Goal: Use online tool/utility: Utilize a website feature to perform a specific function

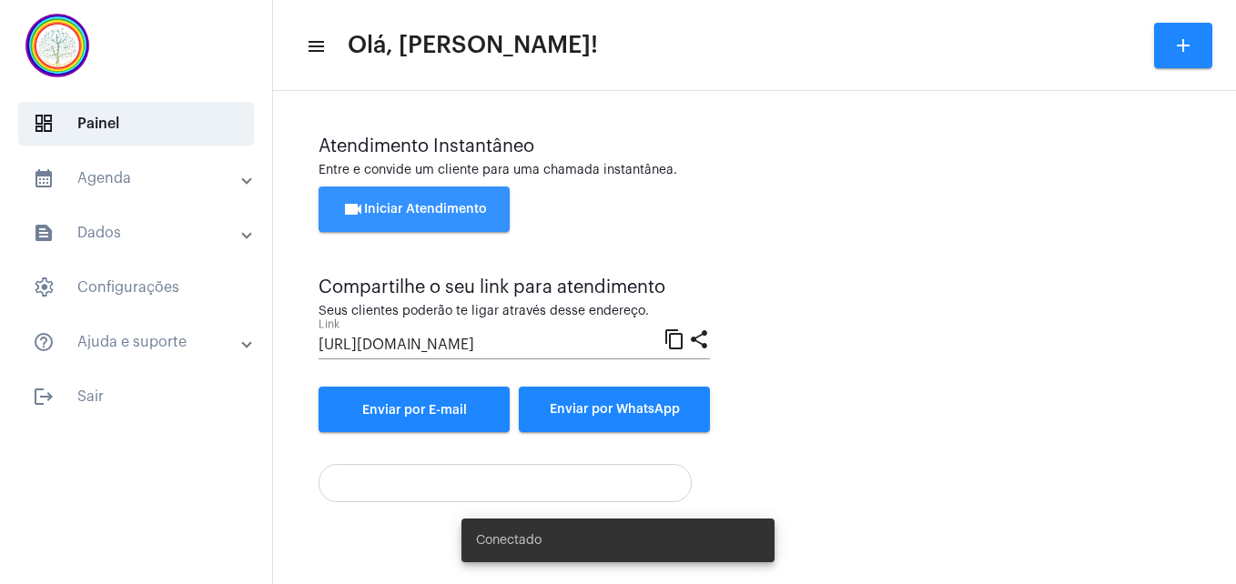
click at [421, 211] on span "videocam Iniciar Atendimento" at bounding box center [414, 209] width 145 height 13
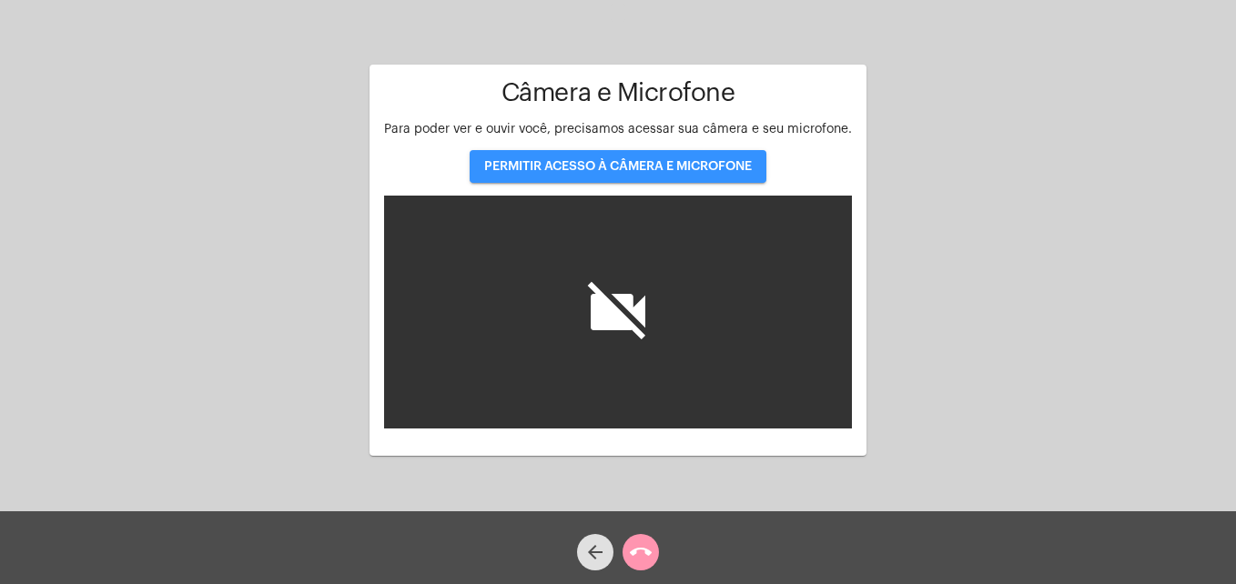
click at [584, 167] on span "PERMITIR ACESSO À CÂMERA E MICROFONE" at bounding box center [618, 166] width 268 height 13
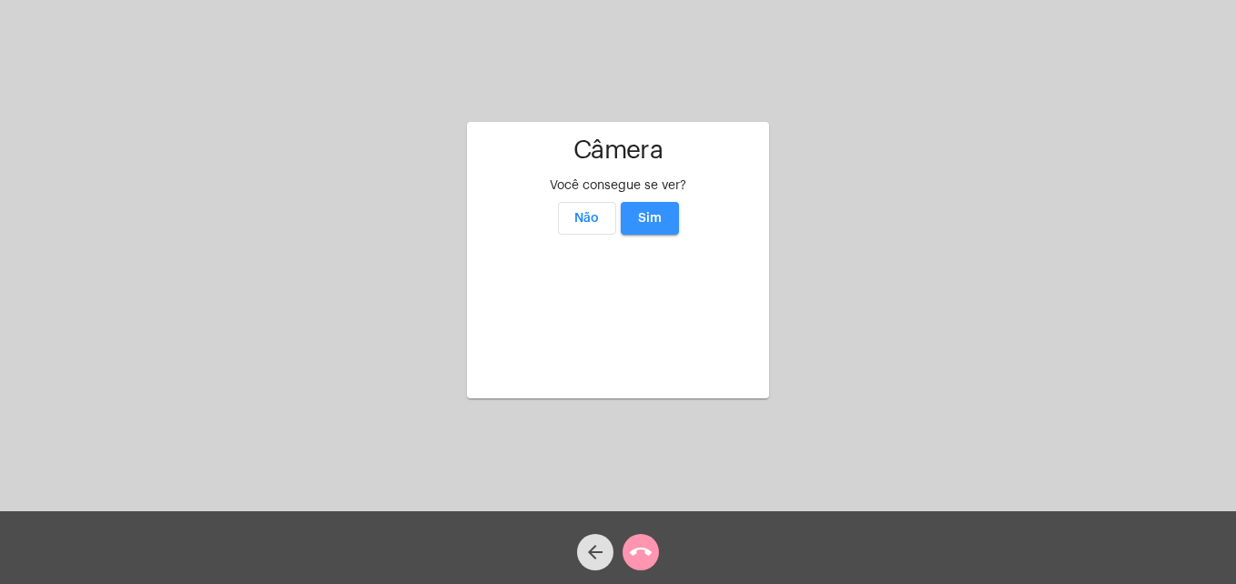
click at [653, 212] on span "Sim" at bounding box center [650, 218] width 24 height 13
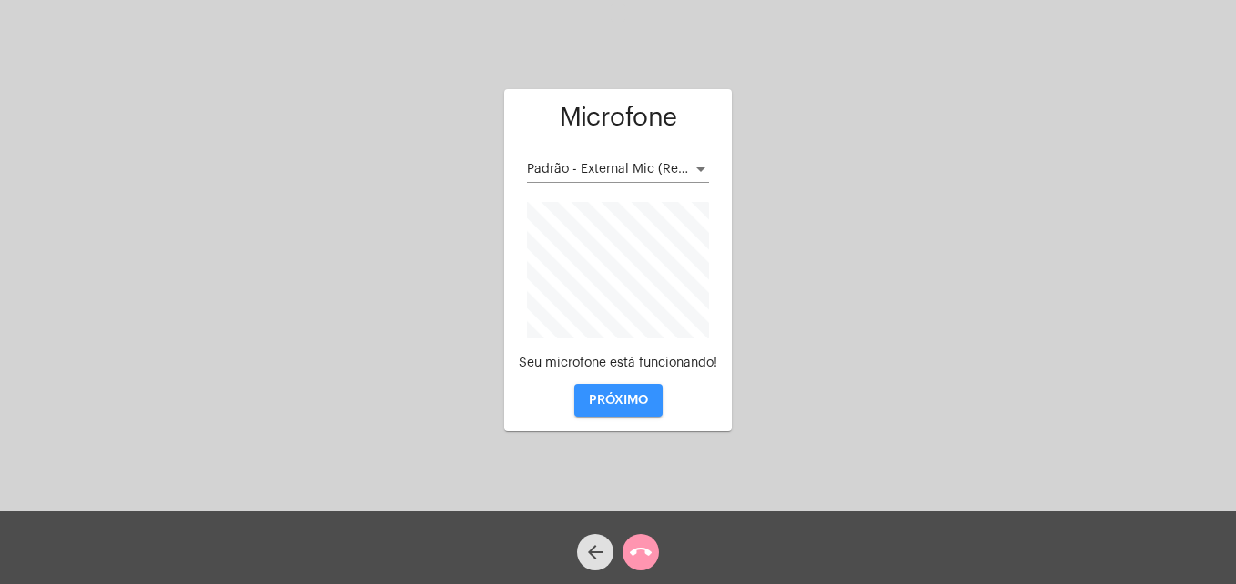
click at [644, 402] on span "PRÓXIMO" at bounding box center [618, 400] width 59 height 13
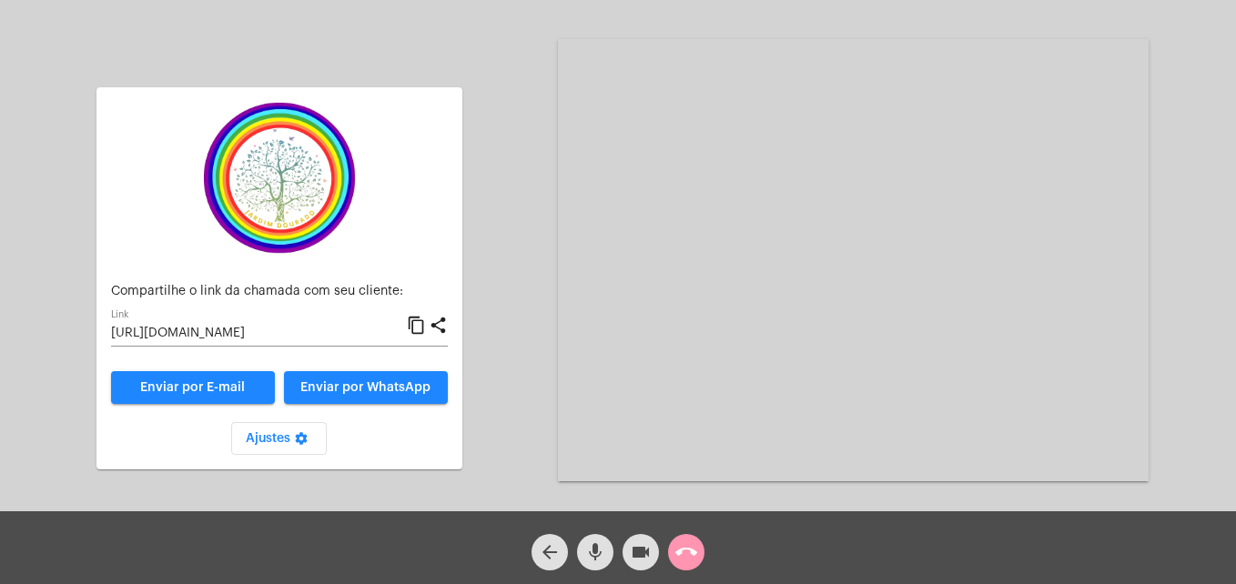
click at [687, 546] on mat-icon "call_end" at bounding box center [686, 553] width 22 height 22
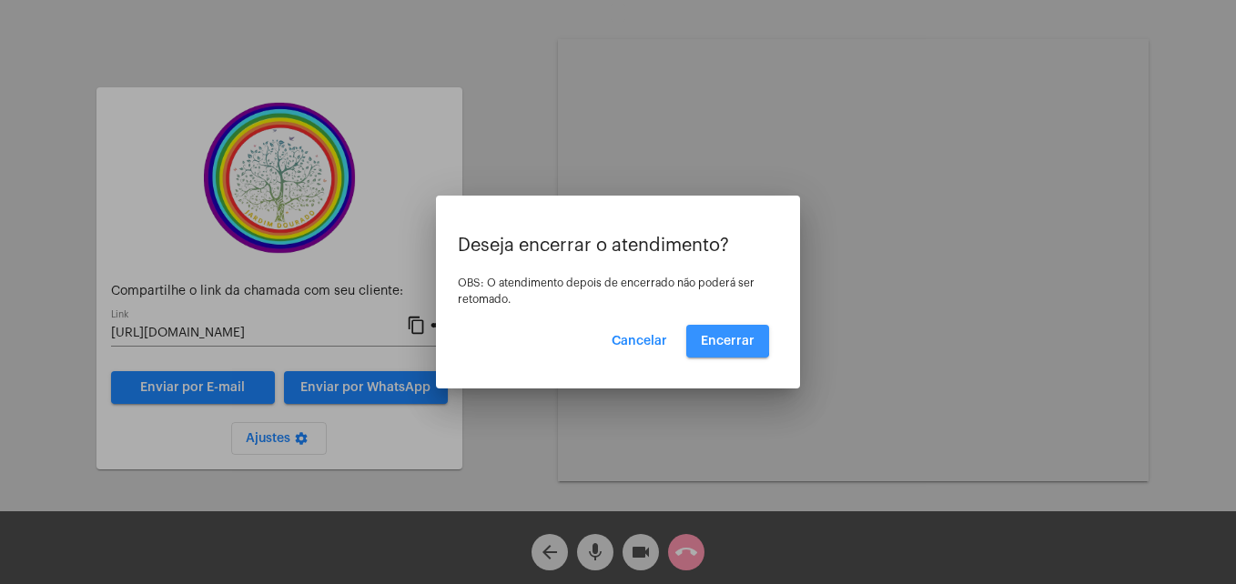
click at [723, 339] on span "Encerrar" at bounding box center [728, 341] width 54 height 13
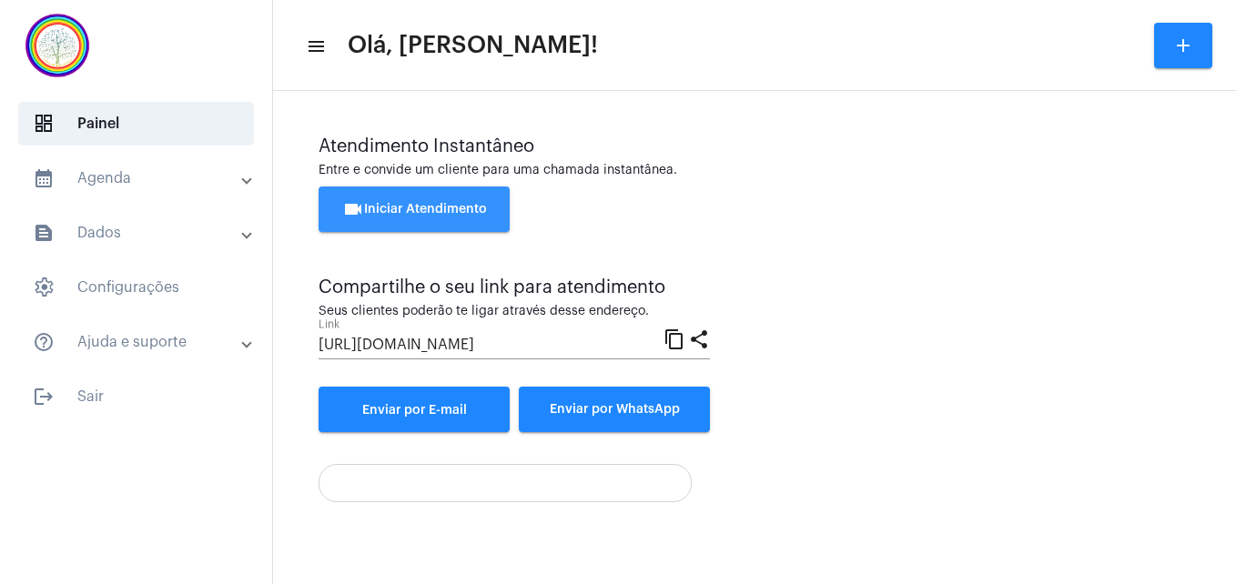
click at [396, 211] on span "videocam Iniciar Atendimento" at bounding box center [414, 209] width 145 height 13
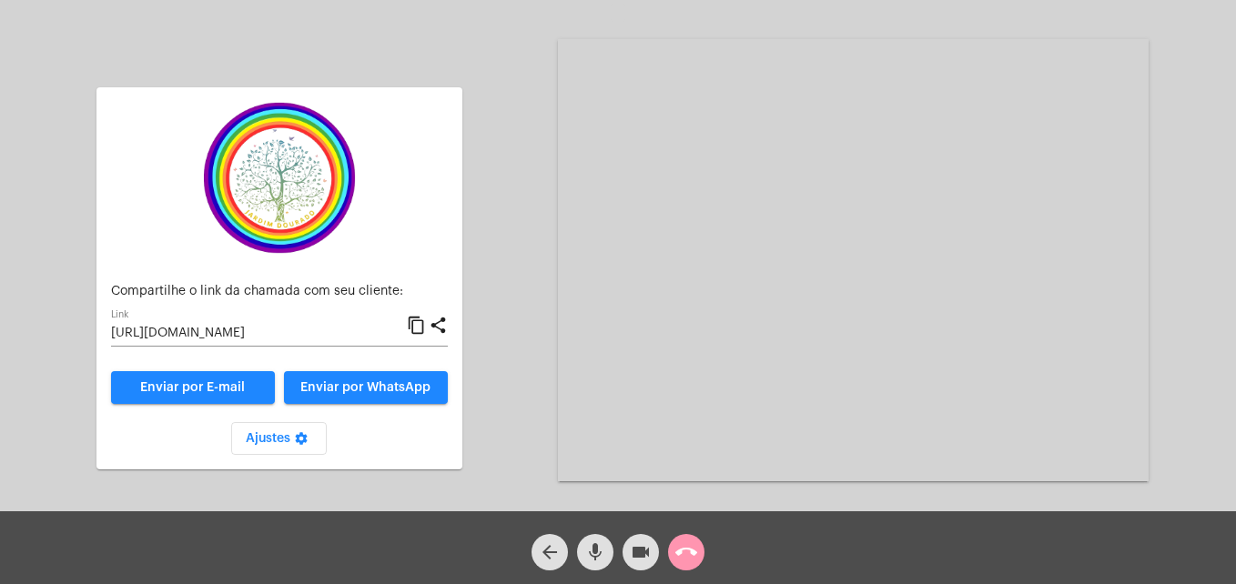
click at [416, 325] on mat-icon "content_copy" at bounding box center [416, 326] width 19 height 22
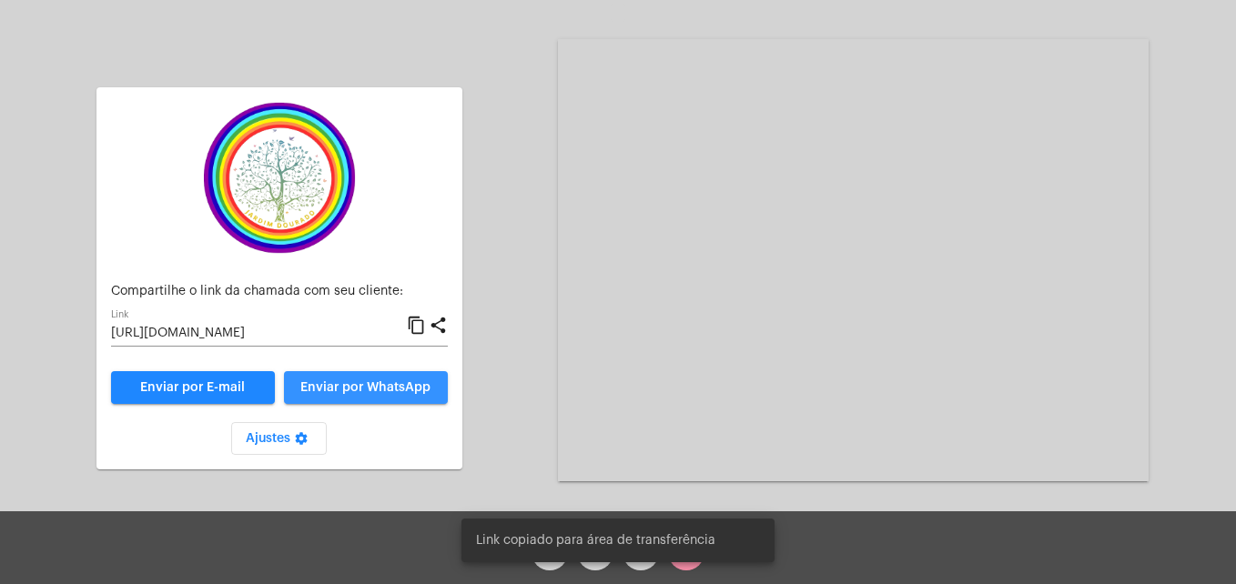
click at [399, 388] on span "Enviar por WhatsApp" at bounding box center [365, 387] width 130 height 13
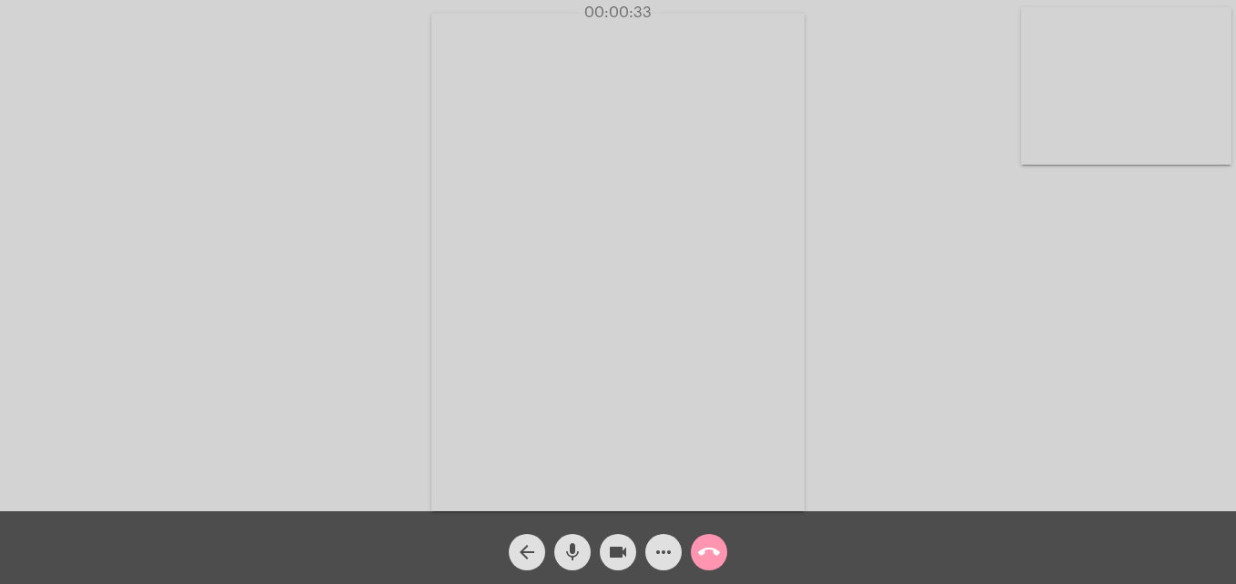
click at [1047, 128] on video at bounding box center [1126, 85] width 210 height 157
click at [525, 440] on video at bounding box center [782, 261] width 663 height 498
